Goal: Book appointment/travel/reservation

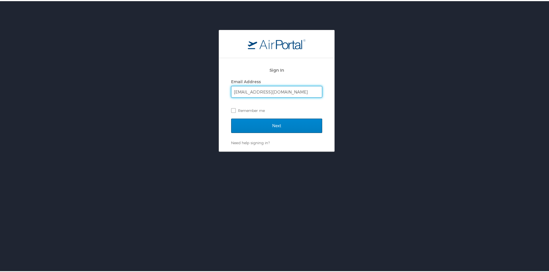
type input "[EMAIL_ADDRESS][DOMAIN_NAME]"
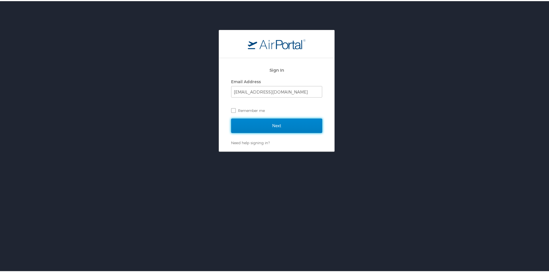
click at [270, 122] on input "Next" at bounding box center [276, 125] width 91 height 14
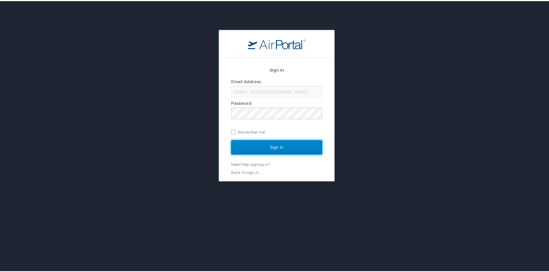
click at [275, 143] on input "Sign In" at bounding box center [276, 146] width 91 height 14
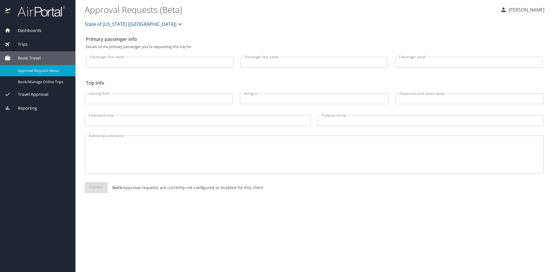
click at [31, 56] on span "Book Travel" at bounding box center [26, 58] width 30 height 6
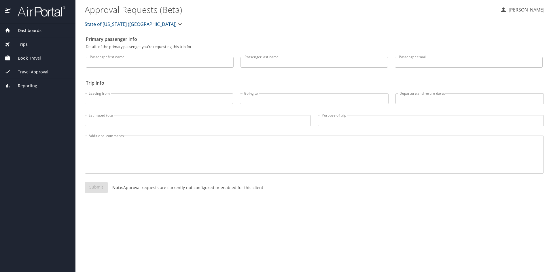
click at [33, 57] on span "Book Travel" at bounding box center [26, 58] width 30 height 6
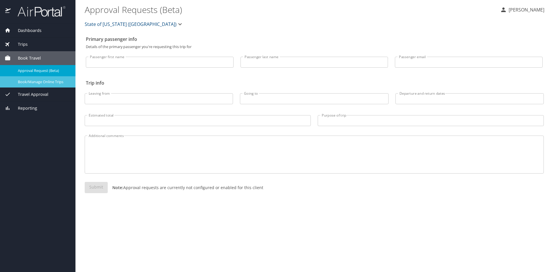
click at [38, 81] on span "Book/Manage Online Trips" at bounding box center [43, 81] width 51 height 5
